Goal: Find specific page/section: Find specific page/section

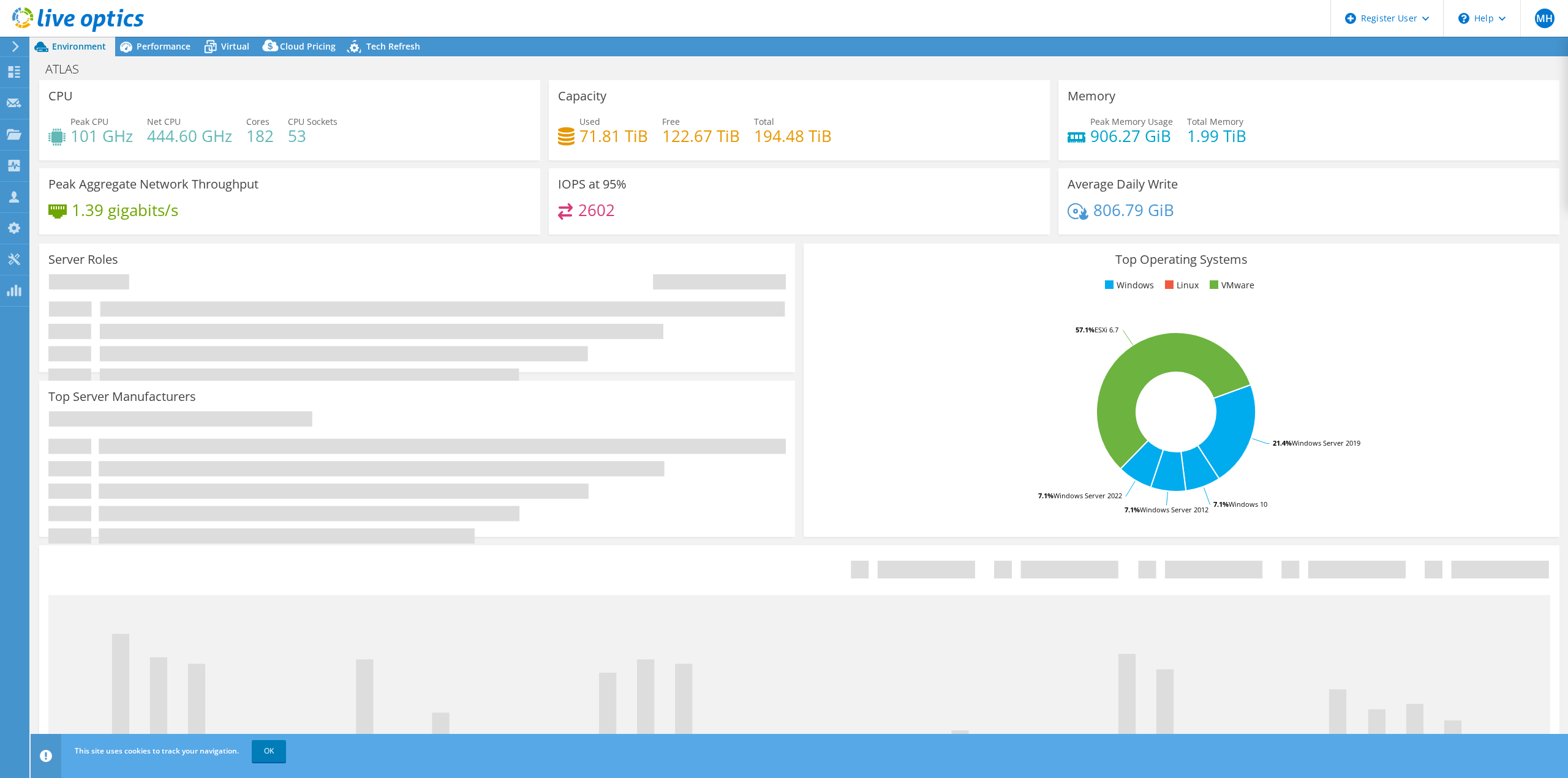
select select "USD"
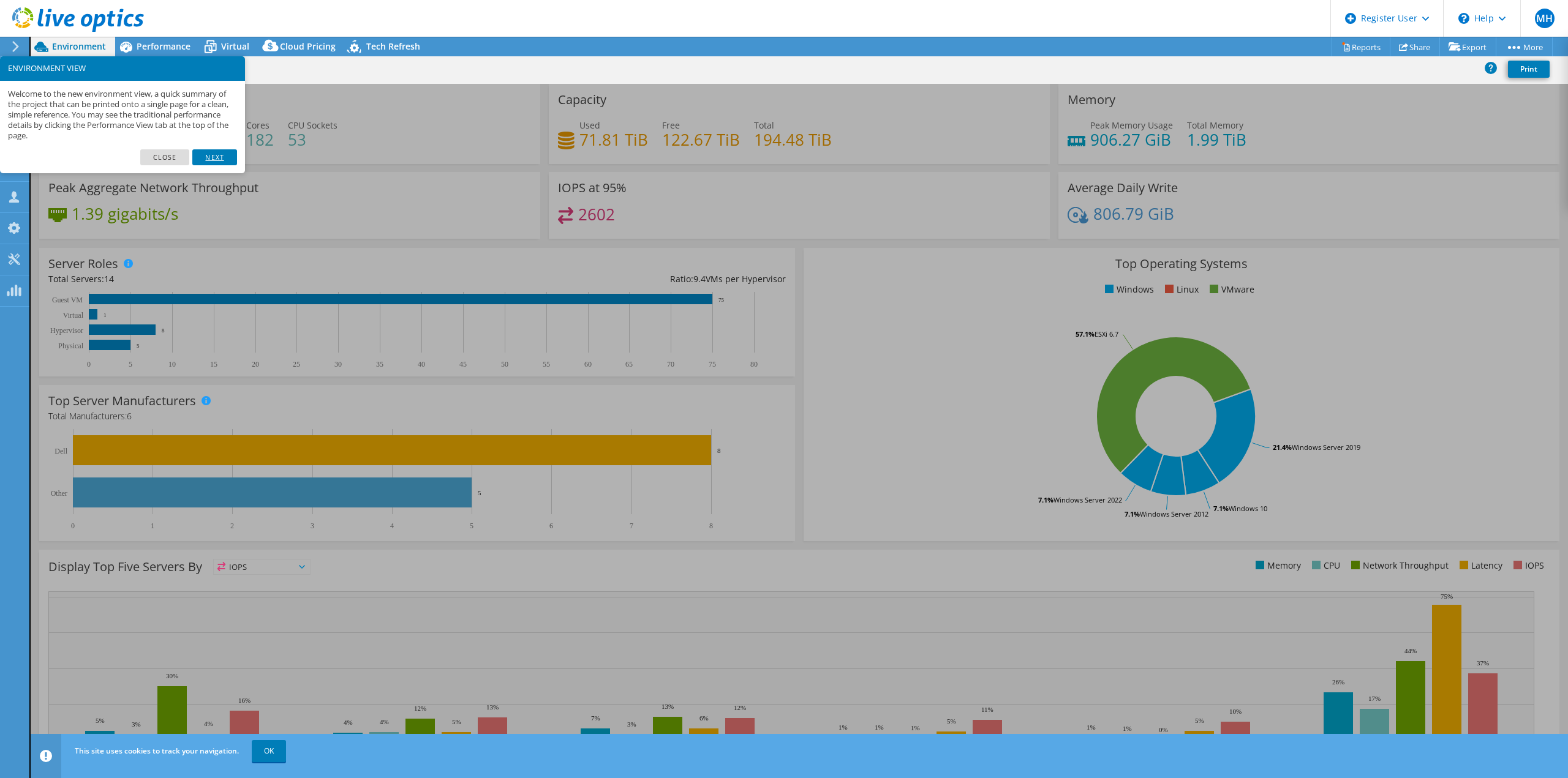
click at [223, 151] on link "Next" at bounding box center [214, 158] width 44 height 16
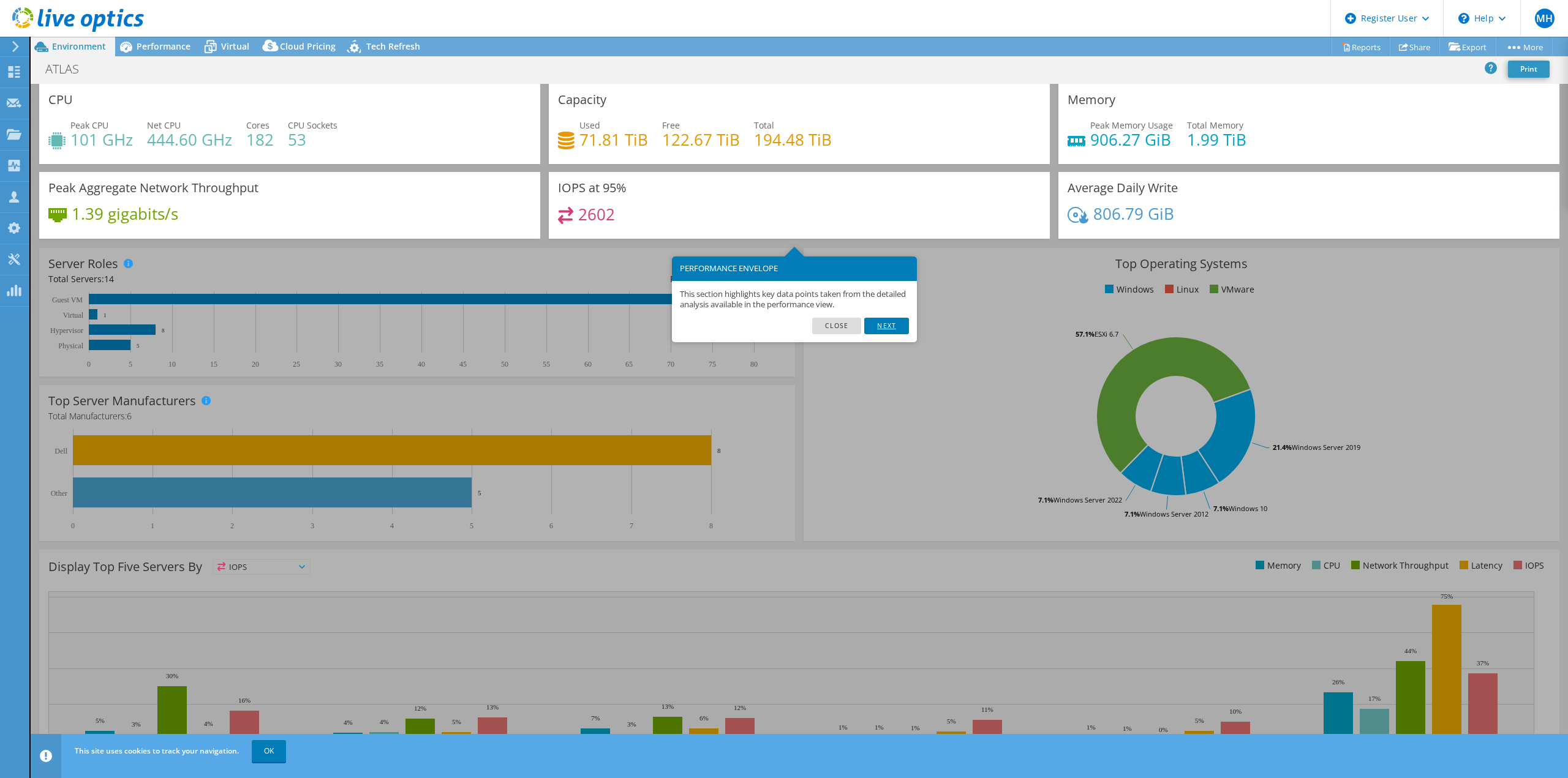
click at [870, 321] on link "Next" at bounding box center [885, 326] width 44 height 16
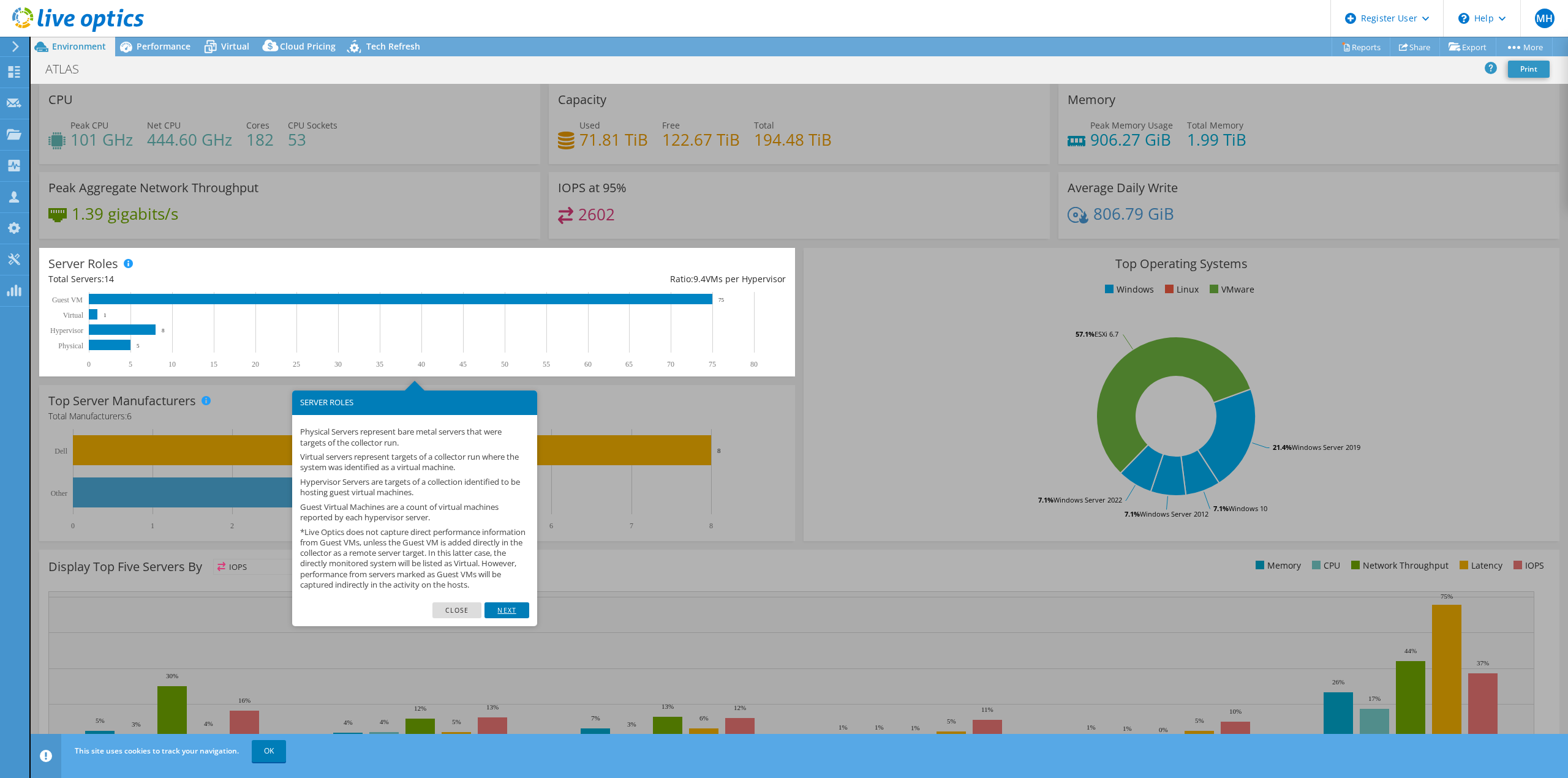
click at [509, 617] on link "Next" at bounding box center [506, 611] width 44 height 16
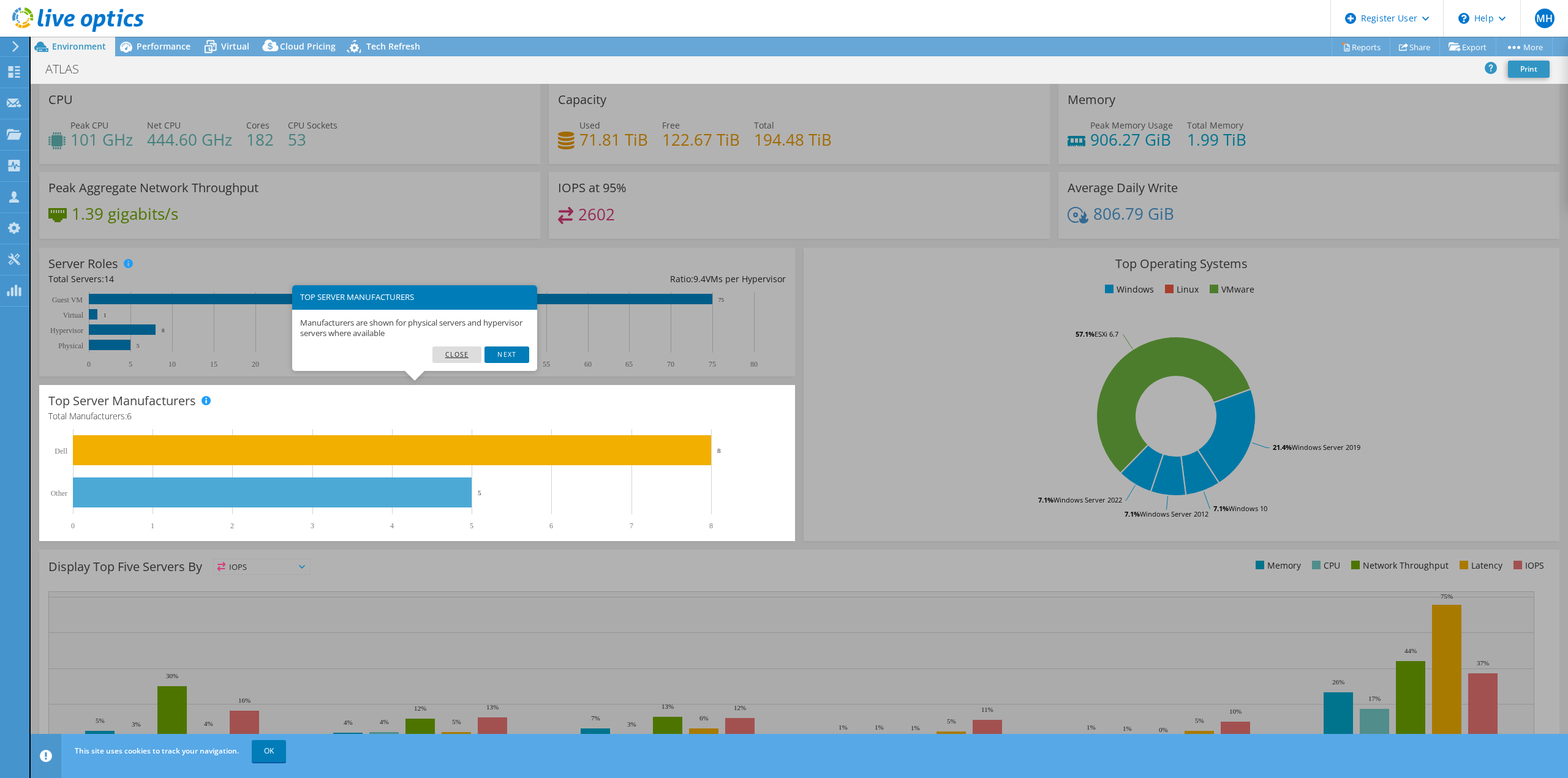
click at [474, 353] on link "Close" at bounding box center [457, 355] width 49 height 16
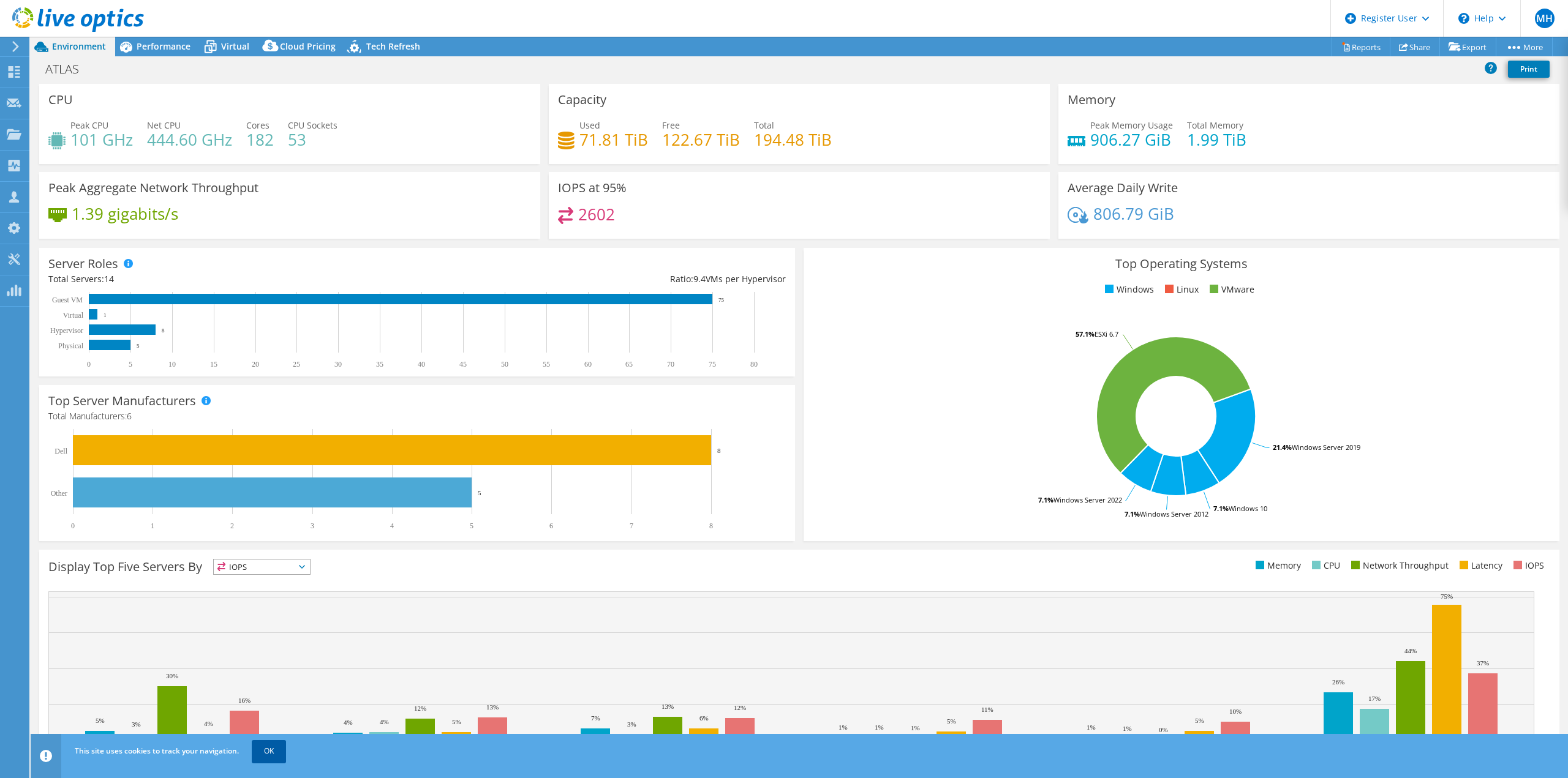
click at [270, 755] on link "OK" at bounding box center [268, 752] width 34 height 22
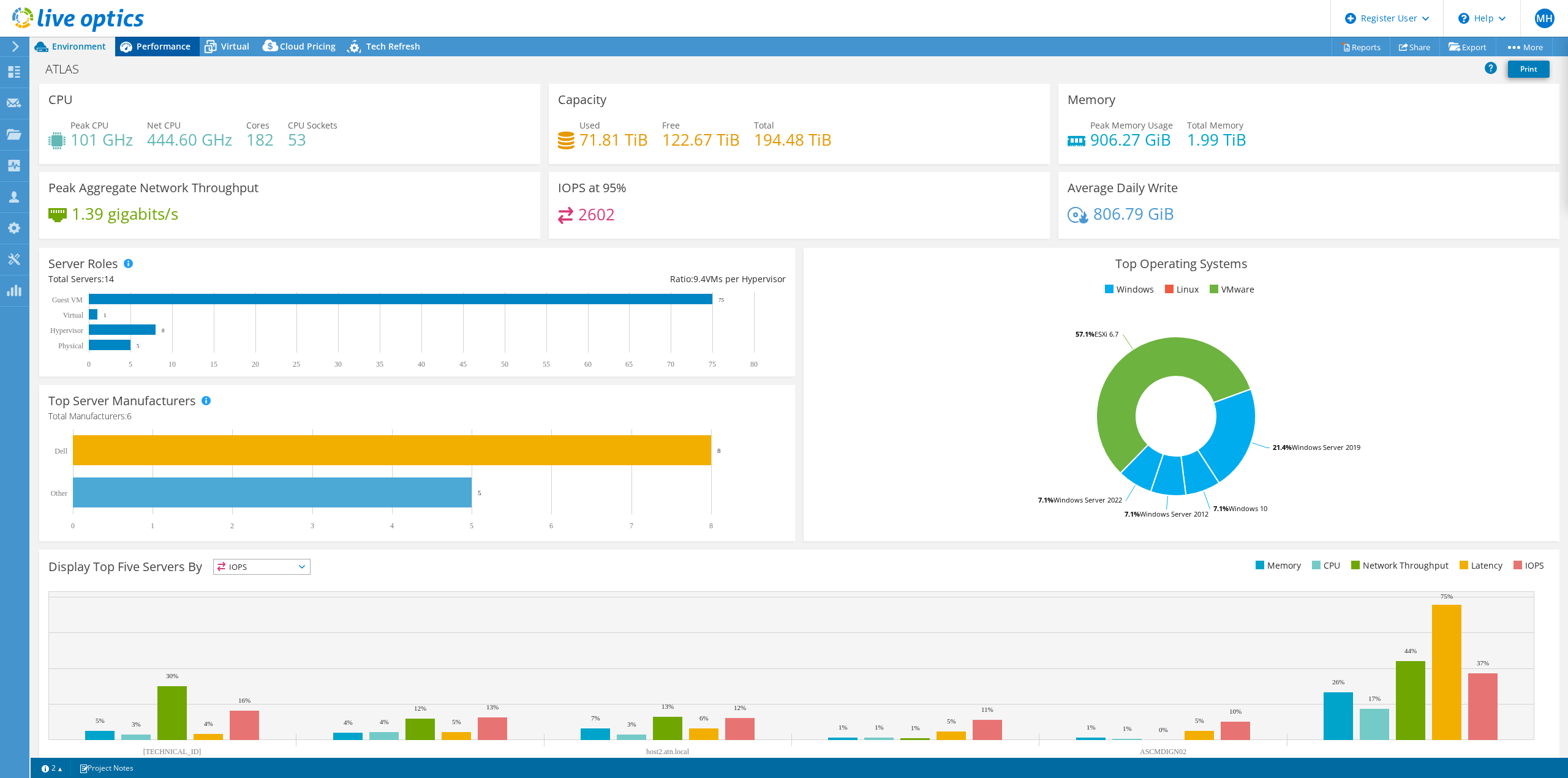
click at [150, 47] on span "Performance" at bounding box center [164, 46] width 54 height 12
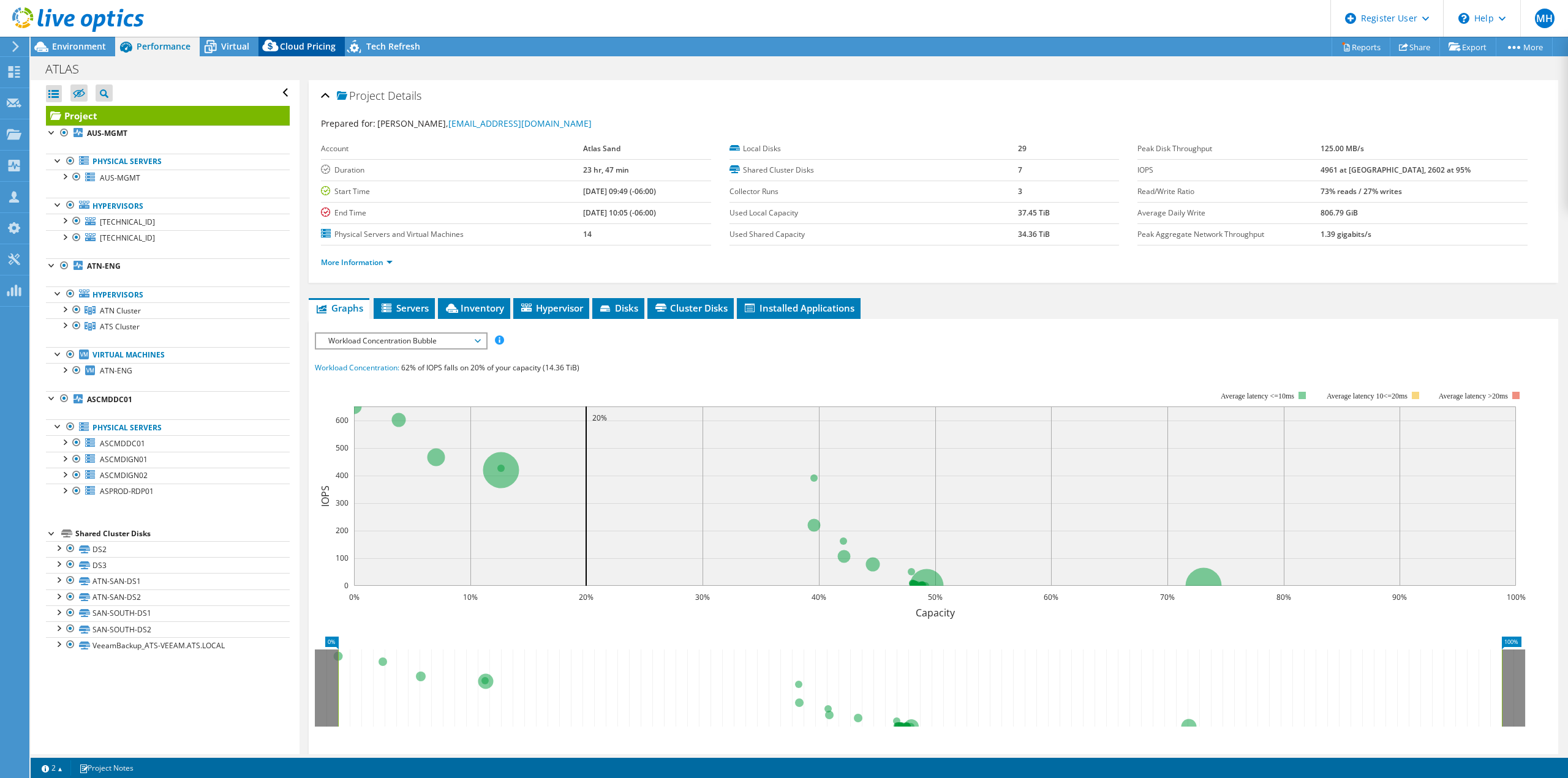
click at [305, 50] on span "Cloud Pricing" at bounding box center [308, 46] width 56 height 12
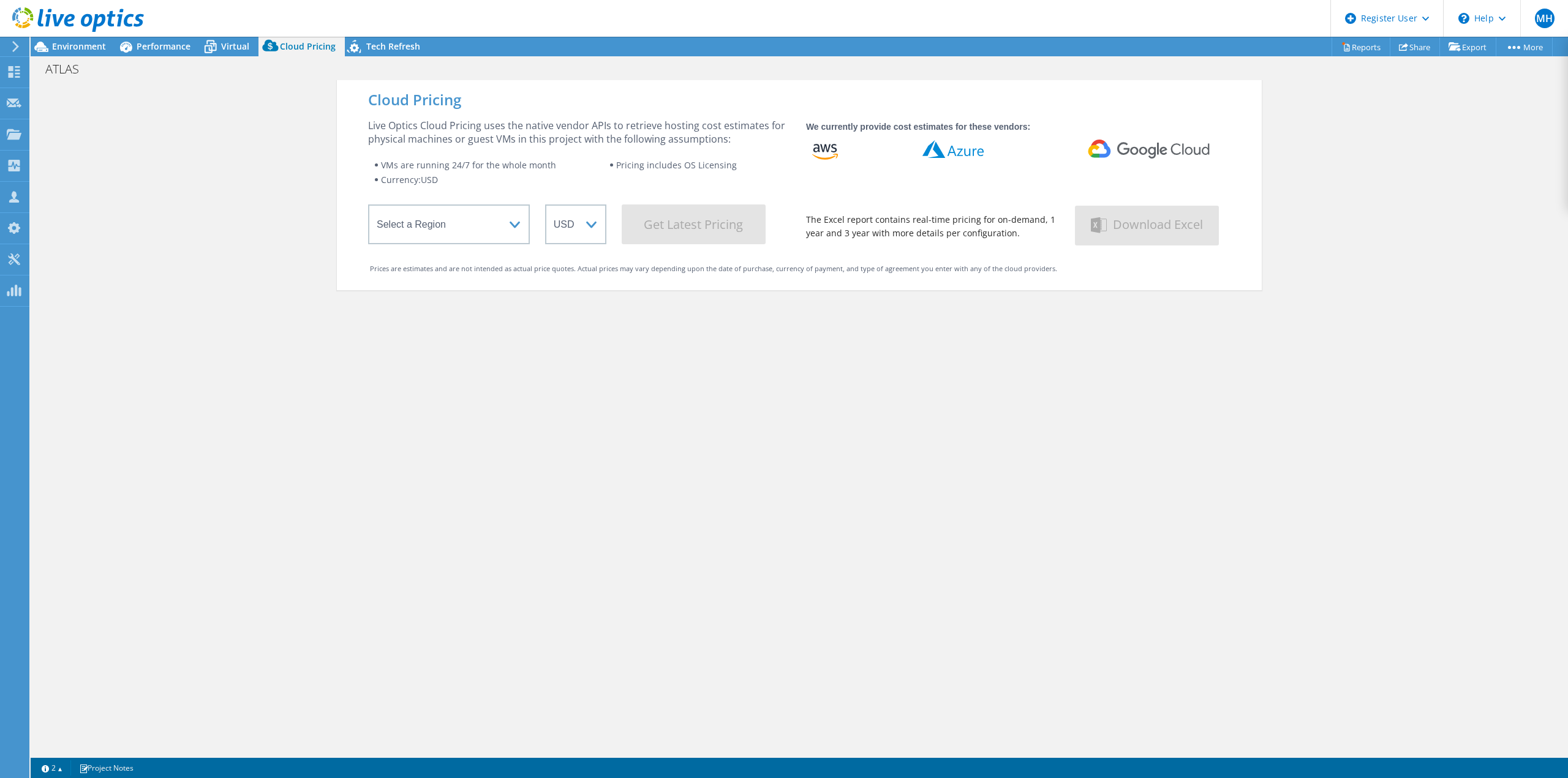
click at [50, 18] on icon at bounding box center [78, 20] width 132 height 25
